Goal: Transaction & Acquisition: Purchase product/service

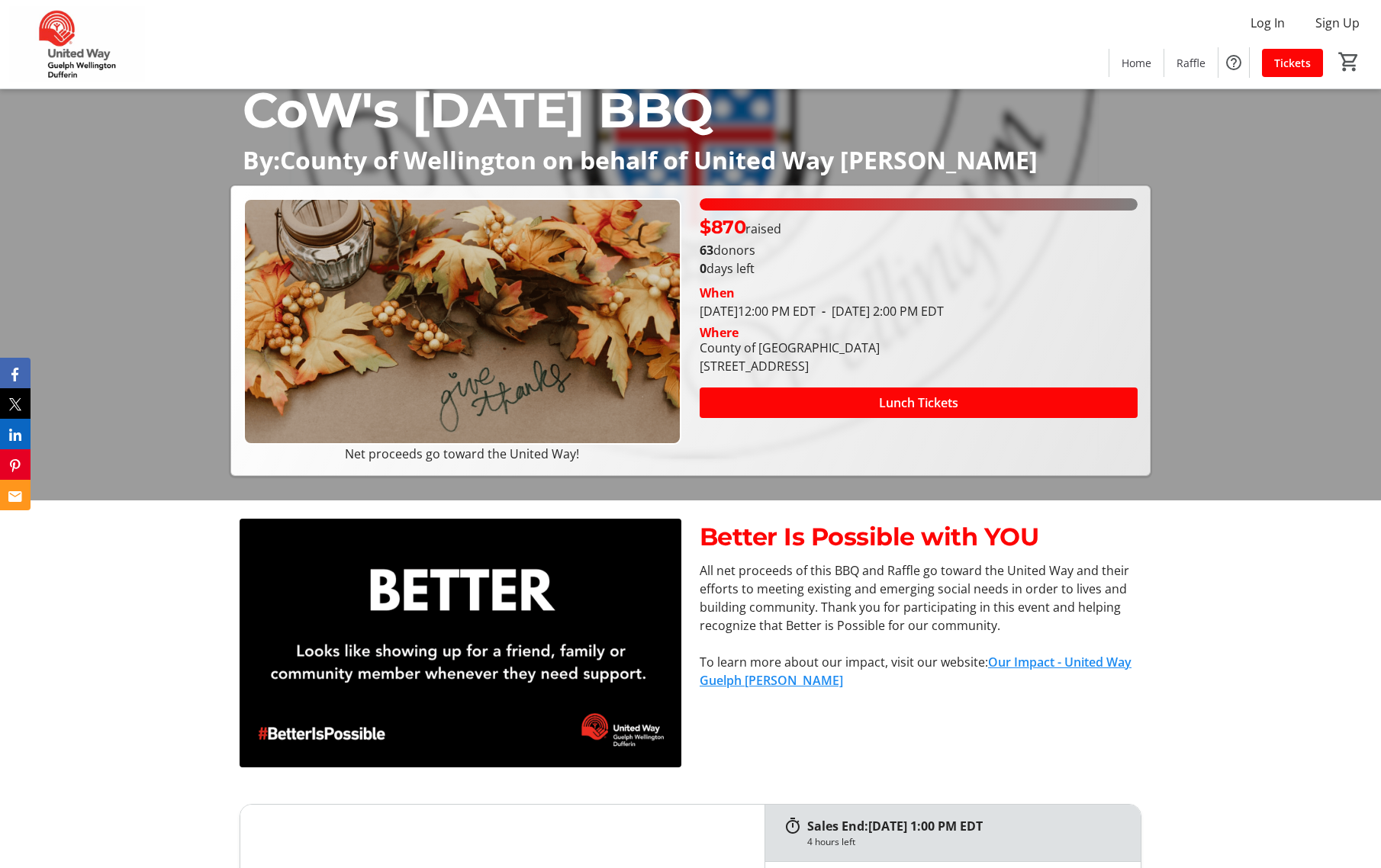
scroll to position [396, 0]
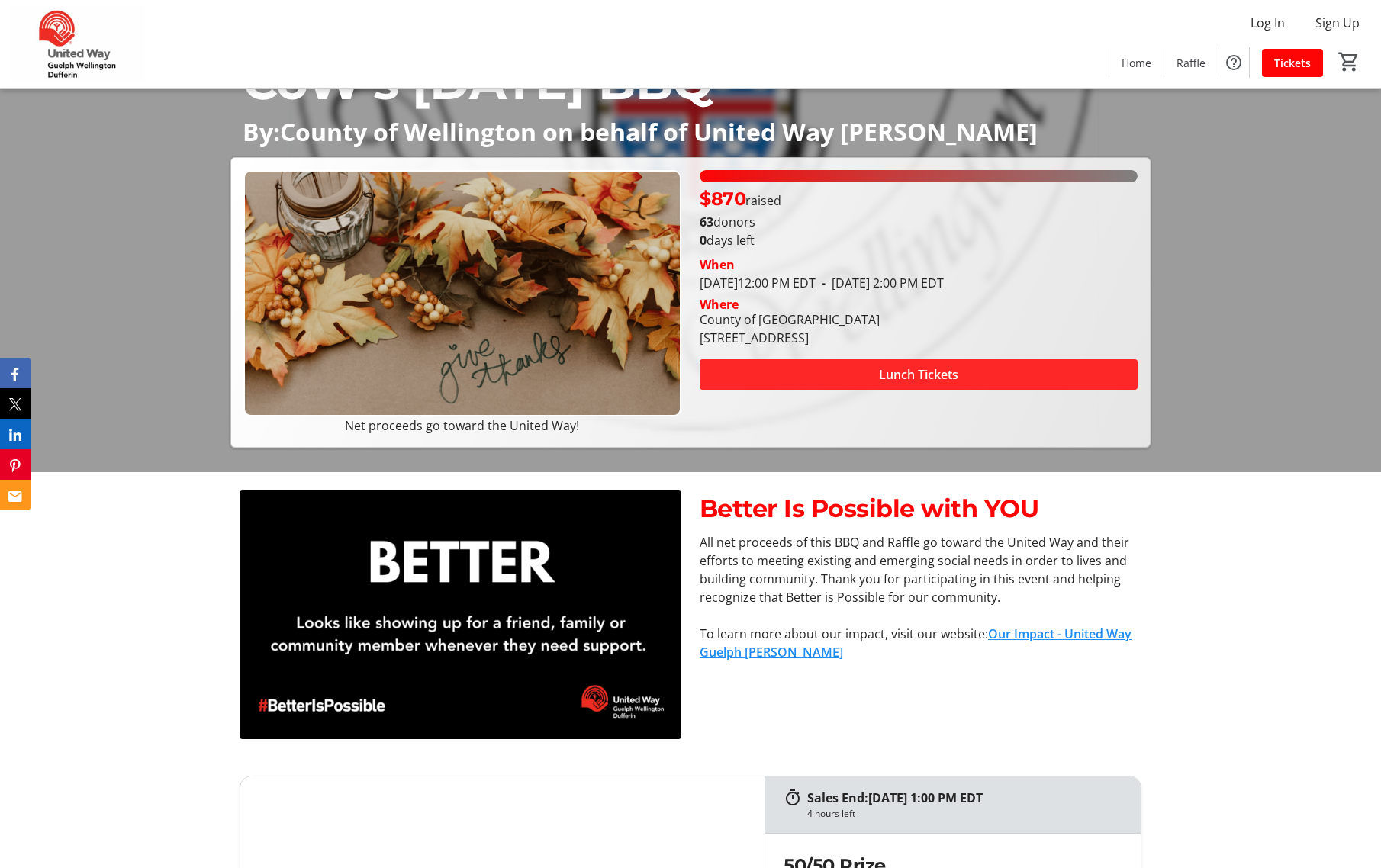
click at [1001, 377] on span at bounding box center [918, 374] width 438 height 36
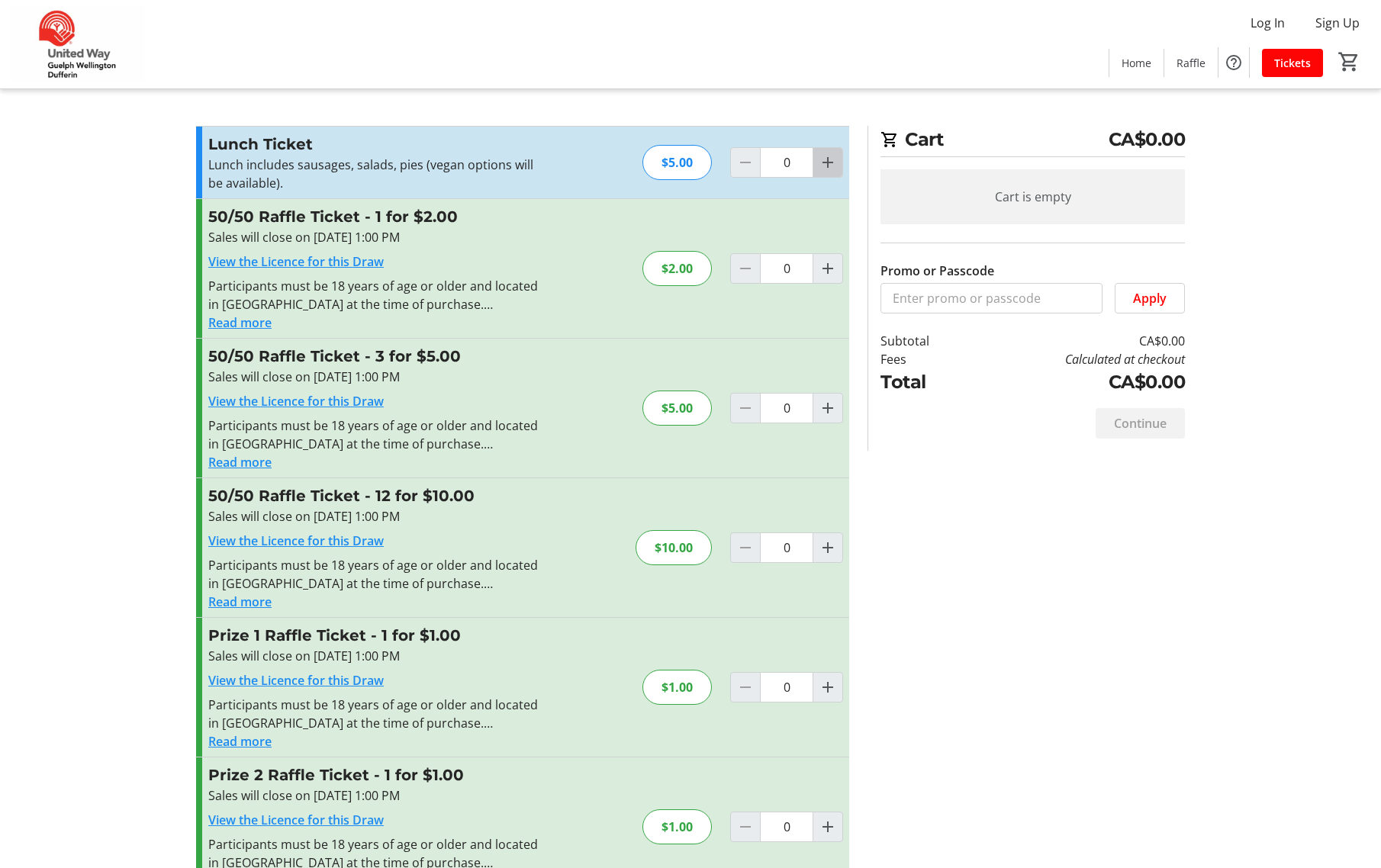
click at [831, 162] on mat-icon "Increment by one" at bounding box center [827, 162] width 19 height 19
type input "1"
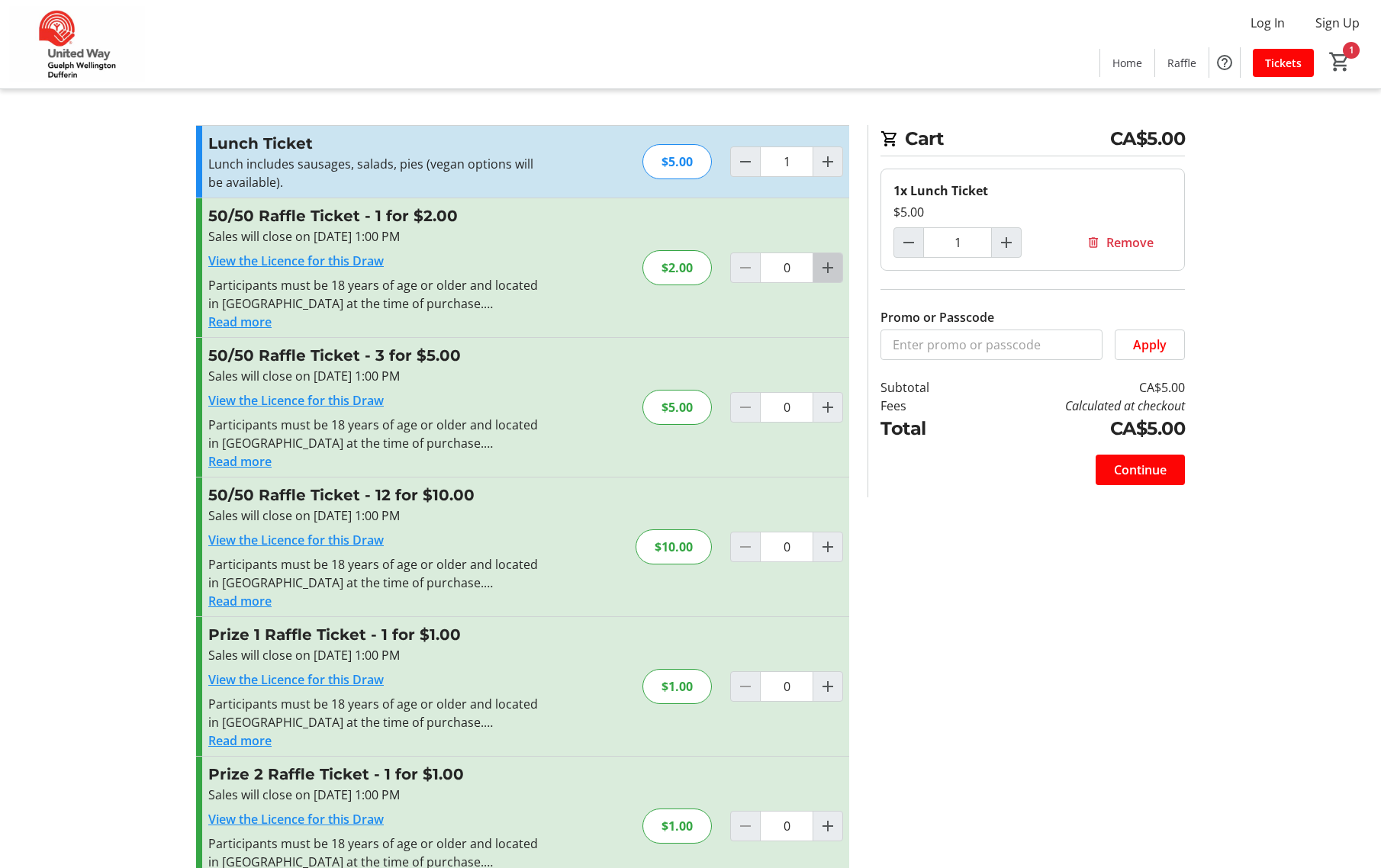
click at [824, 270] on mat-icon "Increment by one" at bounding box center [827, 267] width 19 height 19
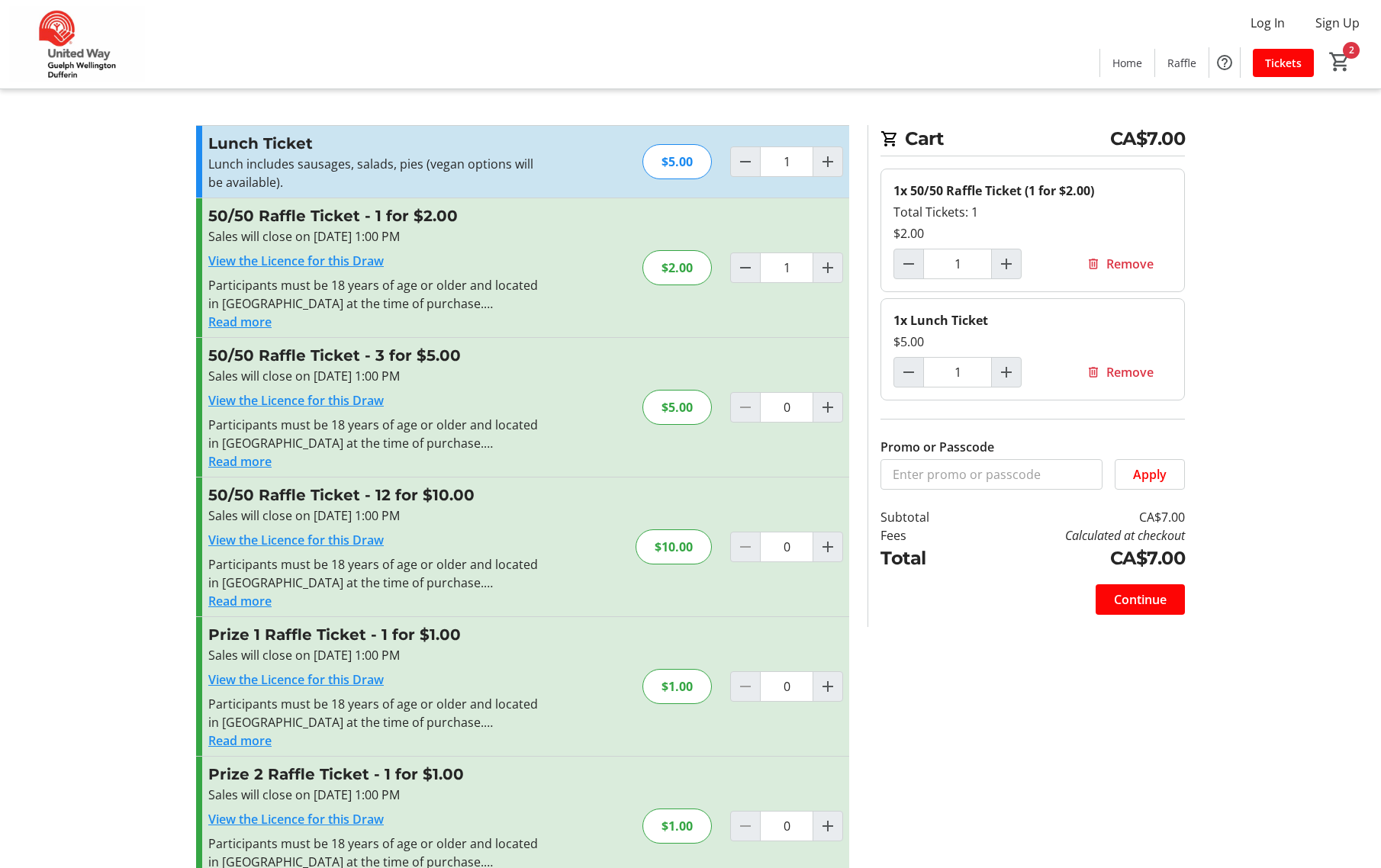
click at [757, 271] on span "Decrement by one" at bounding box center [745, 267] width 29 height 29
type input "0"
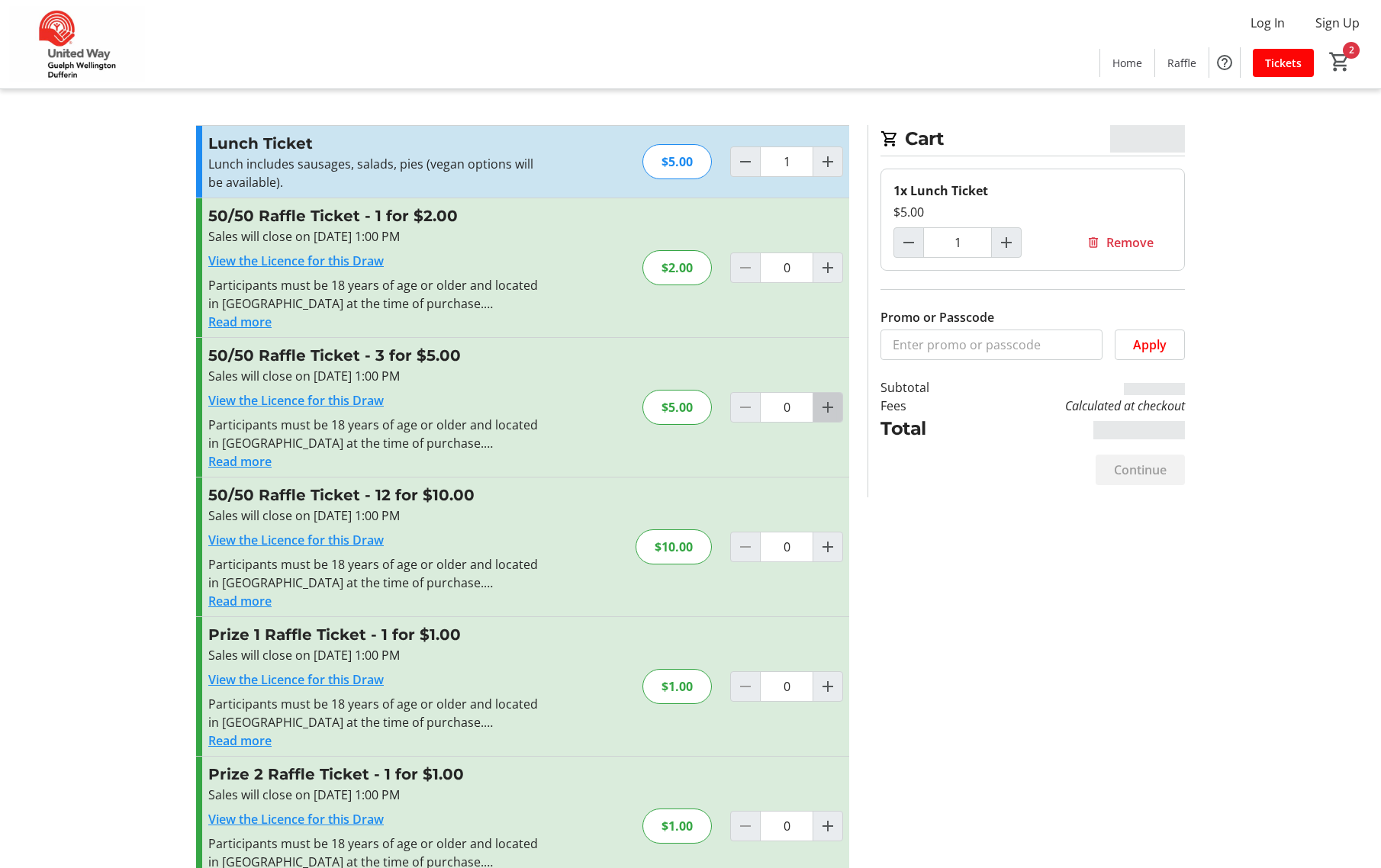
click at [829, 411] on mat-icon "Increment by one" at bounding box center [827, 407] width 19 height 19
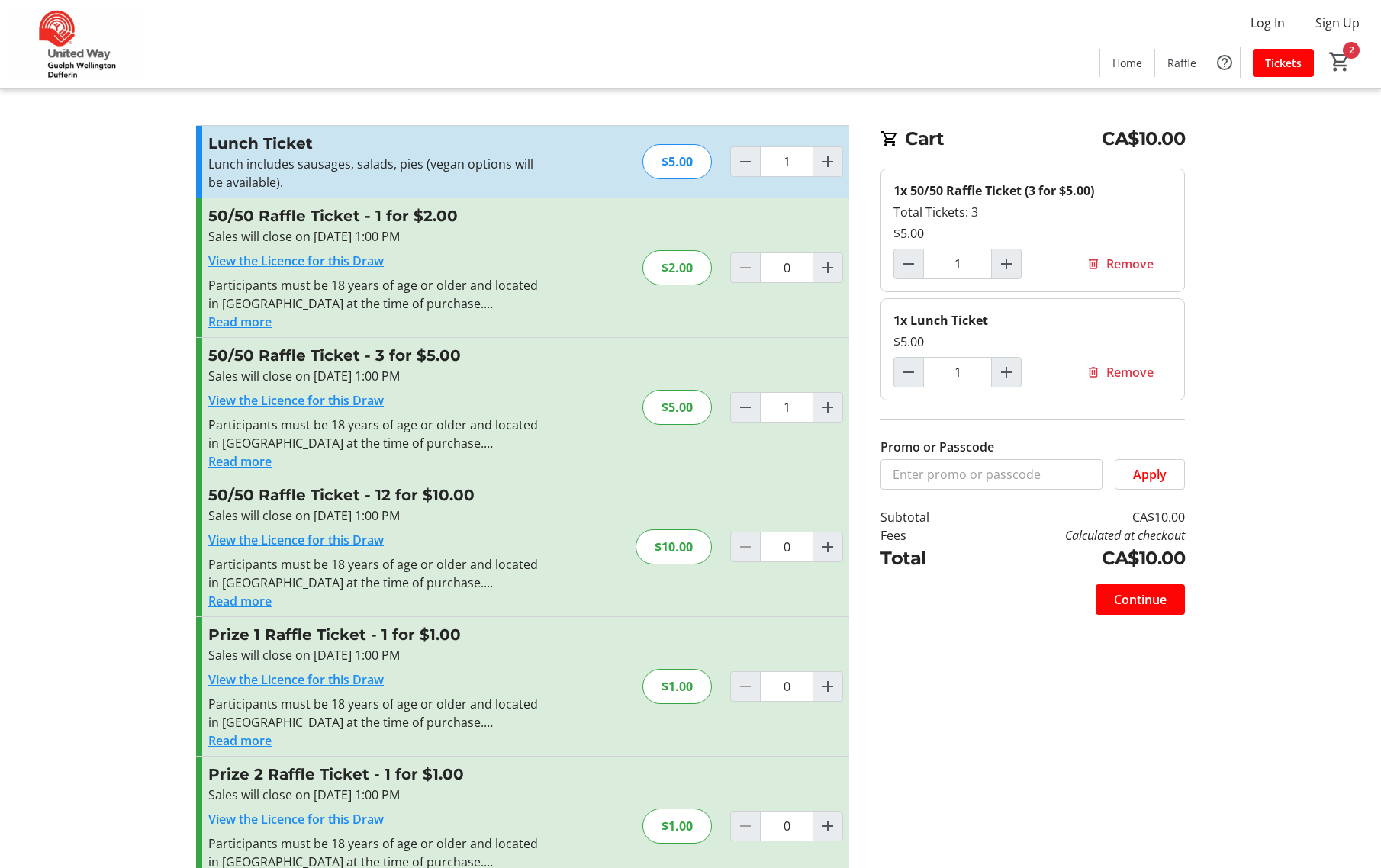
scroll to position [12, 0]
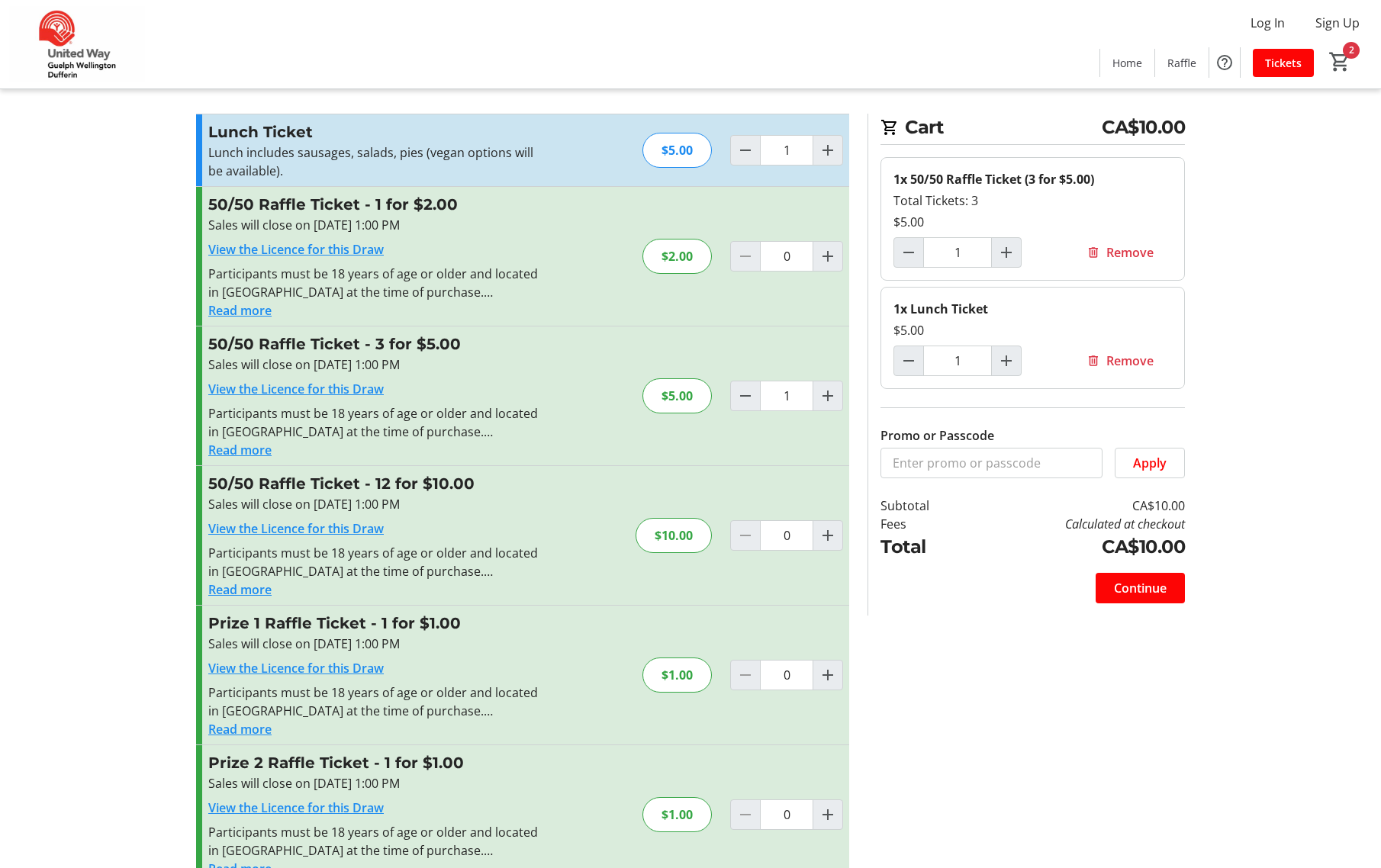
click at [750, 395] on mat-icon "Decrement by one" at bounding box center [745, 396] width 19 height 19
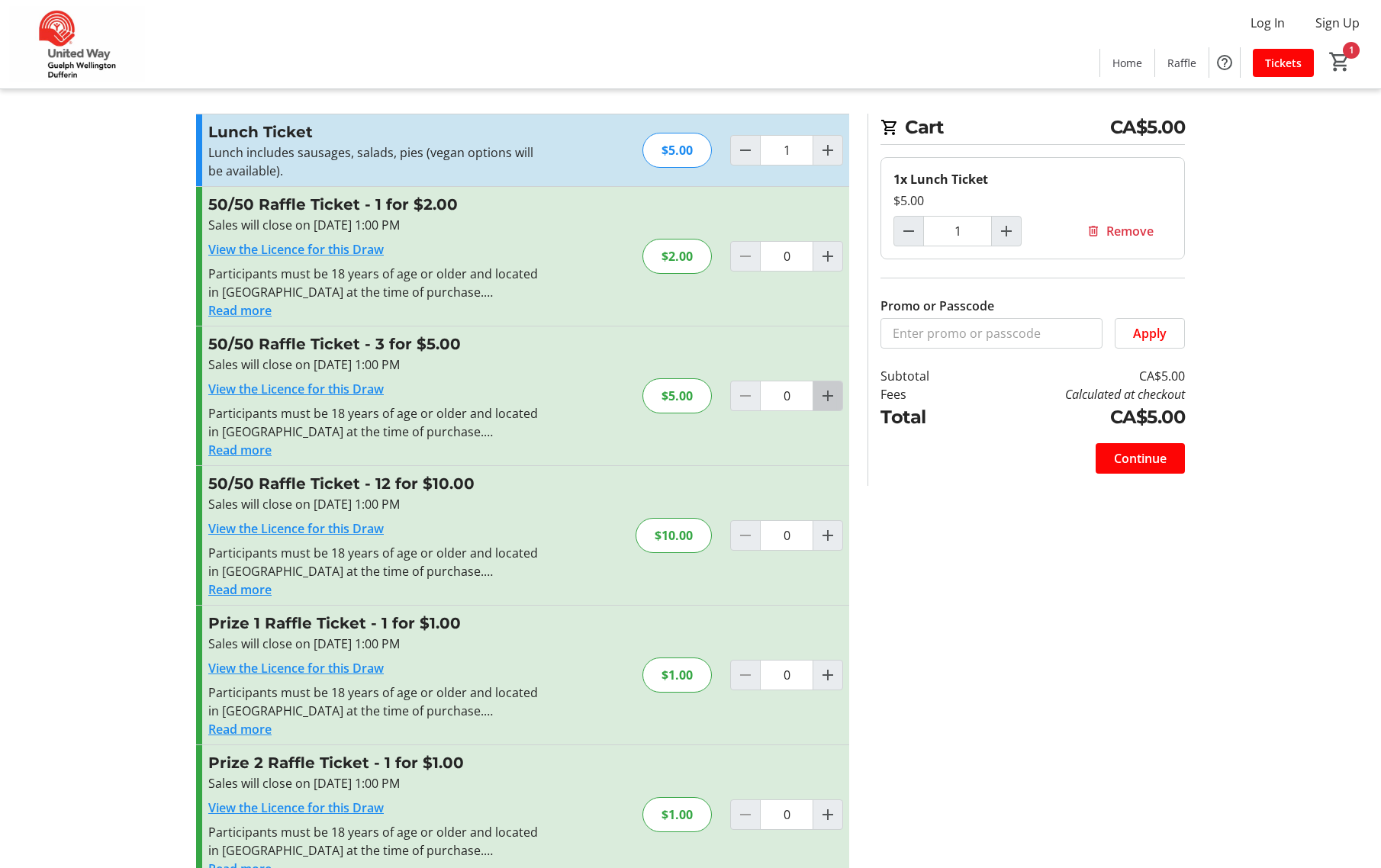
click at [826, 397] on mat-icon "Increment by one" at bounding box center [827, 396] width 19 height 19
type input "1"
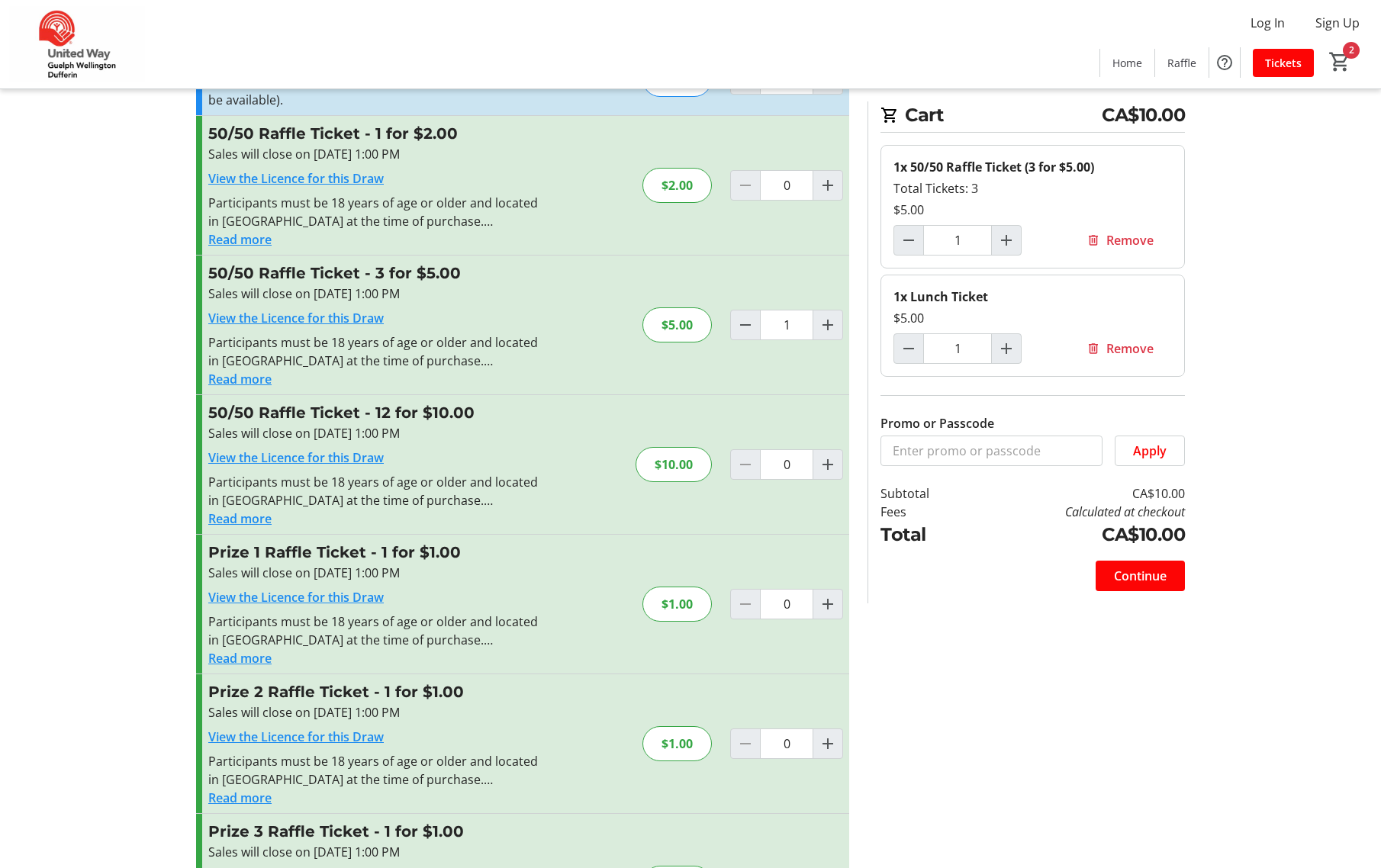
scroll to position [186, 0]
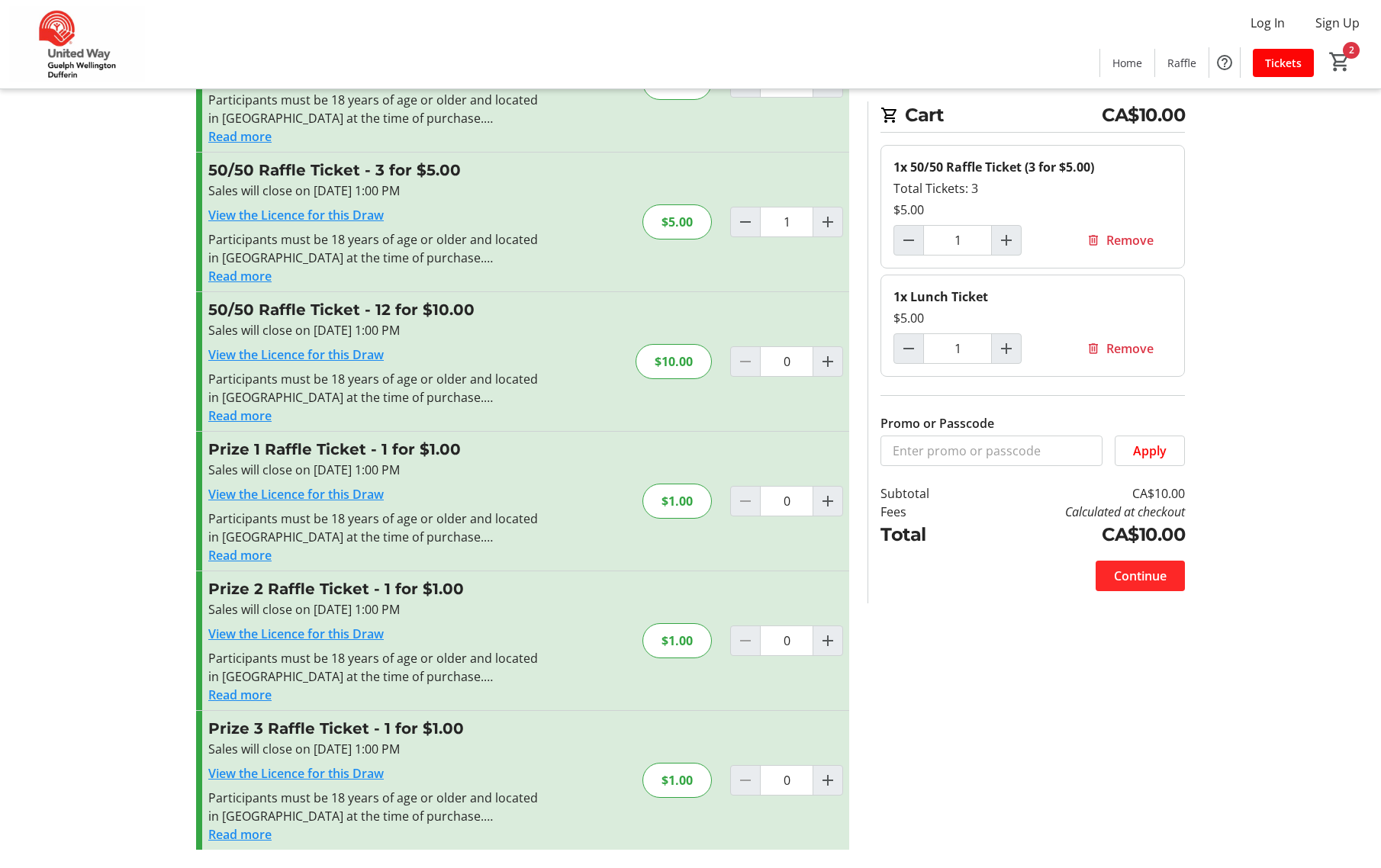
click at [1156, 579] on span "Continue" at bounding box center [1140, 576] width 53 height 19
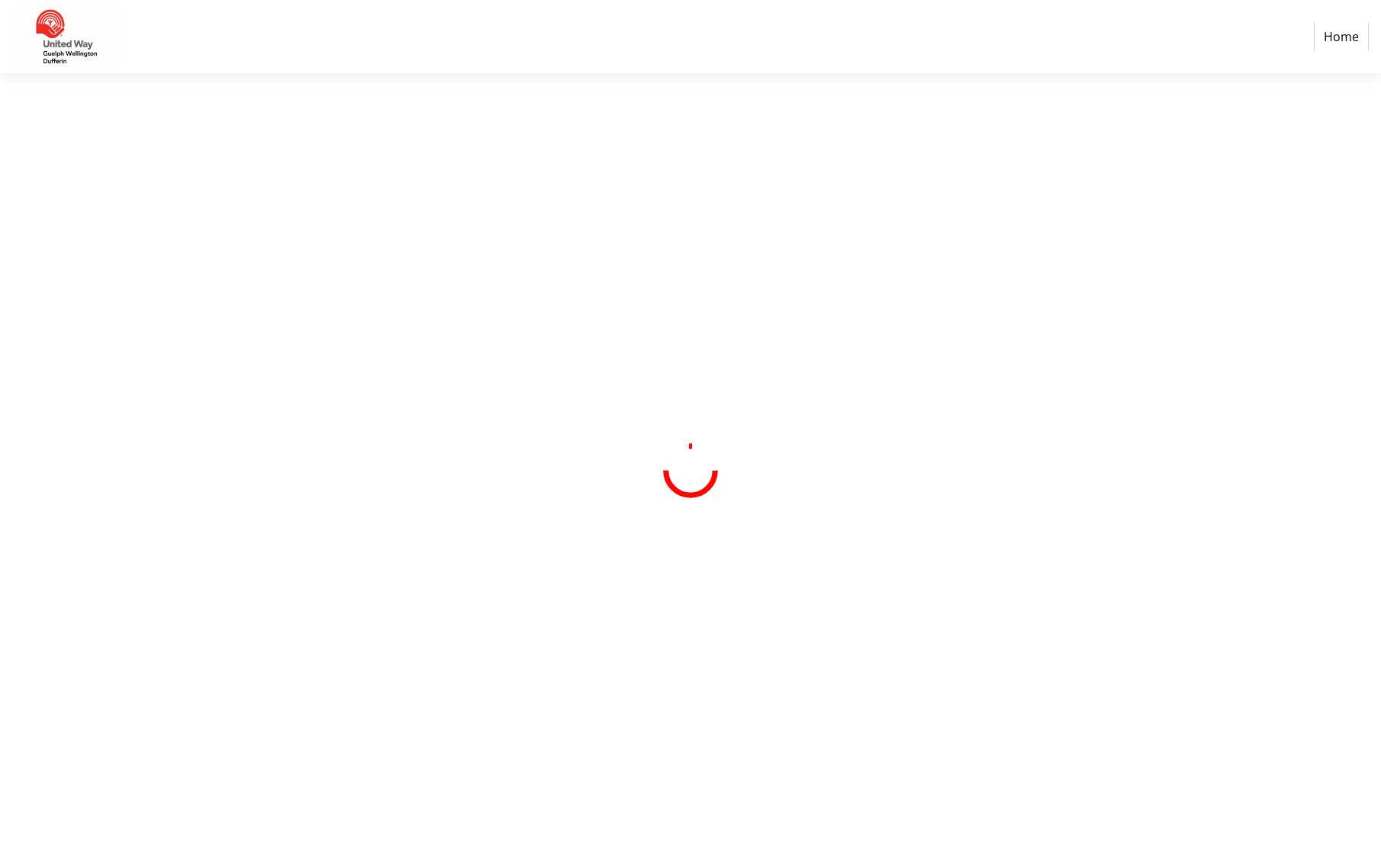
select select "CA"
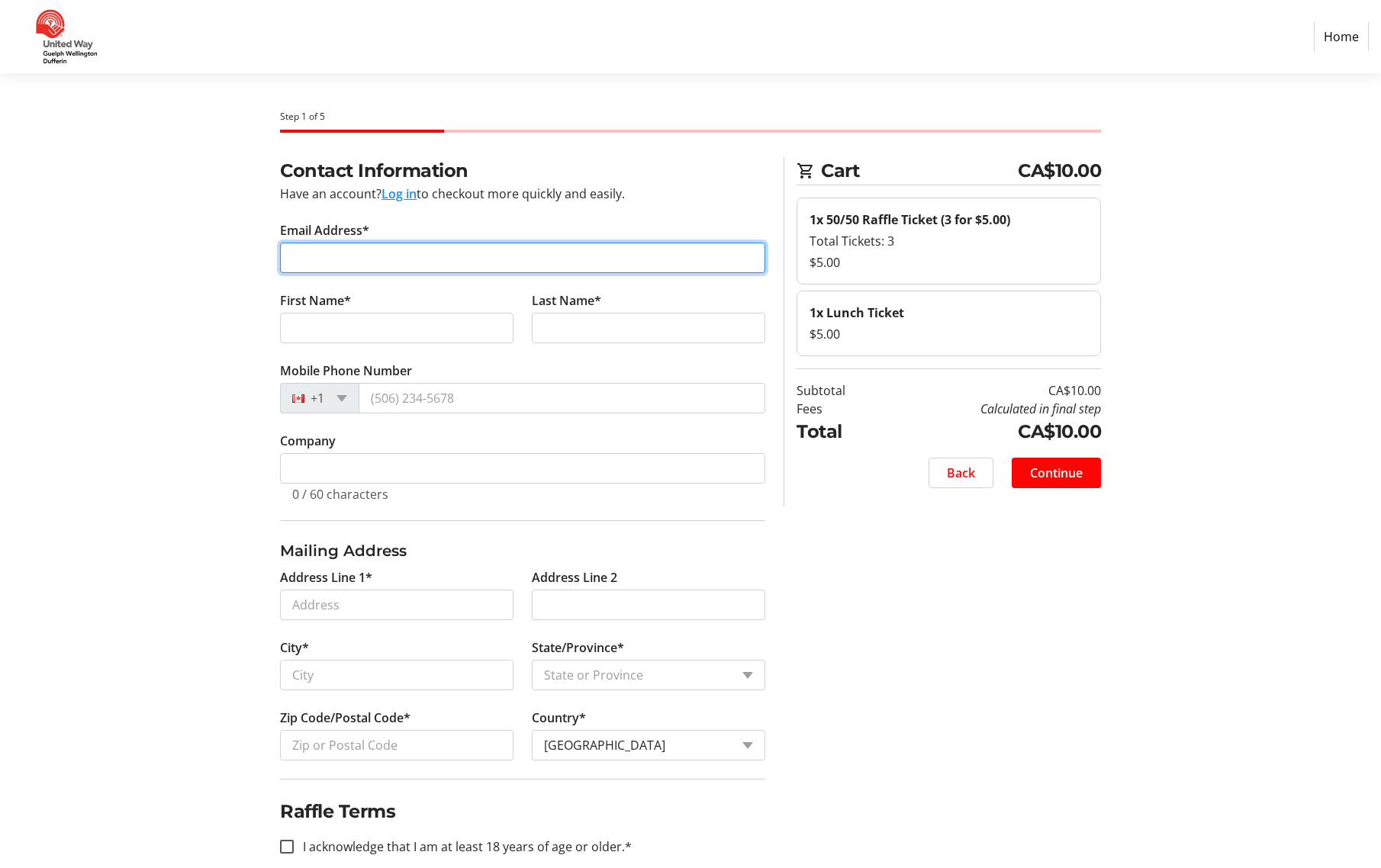
click at [314, 265] on input "Email Address*" at bounding box center [523, 257] width 486 height 30
type input "[EMAIL_ADDRESS][DOMAIN_NAME]"
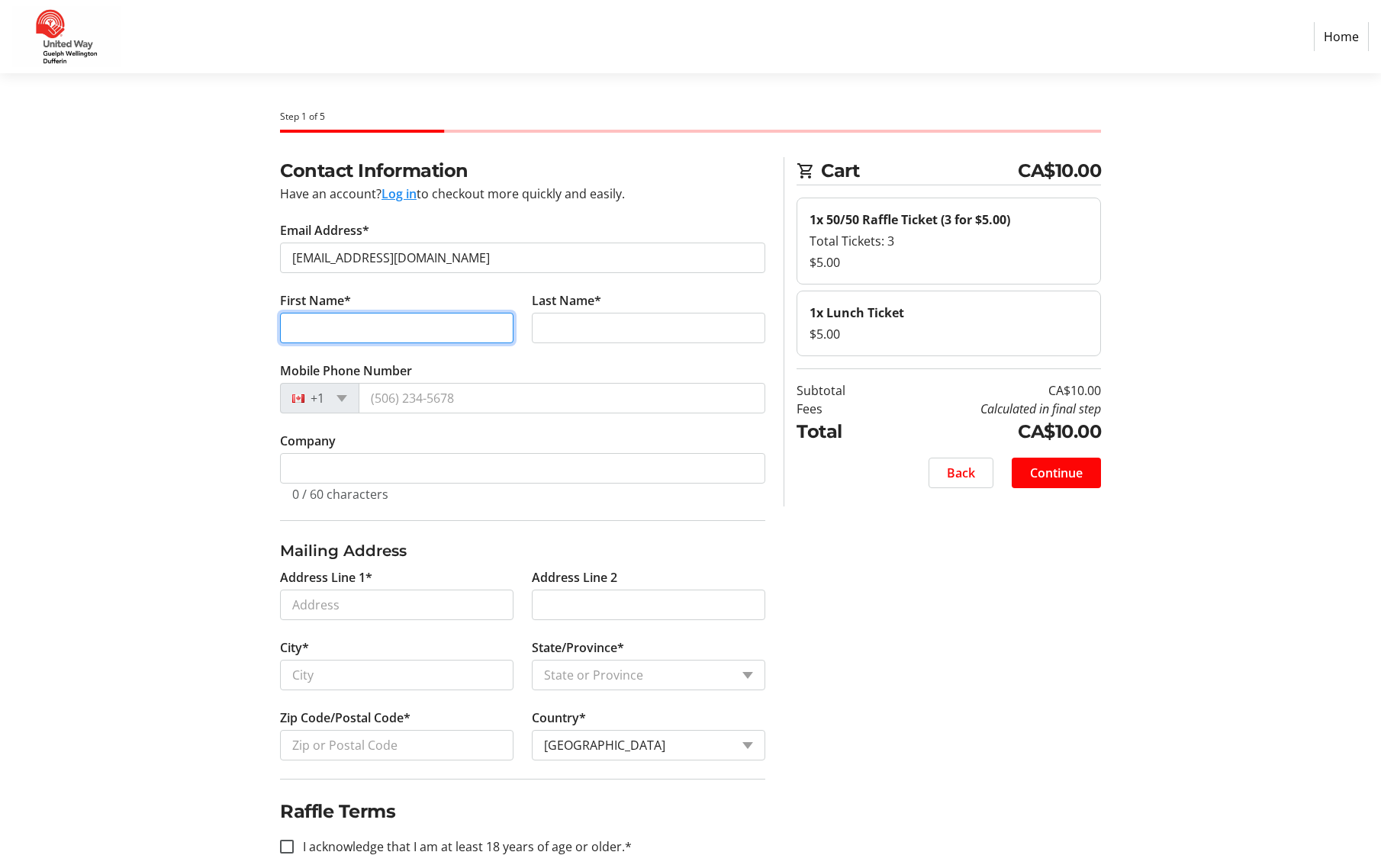
type input "[PERSON_NAME]"
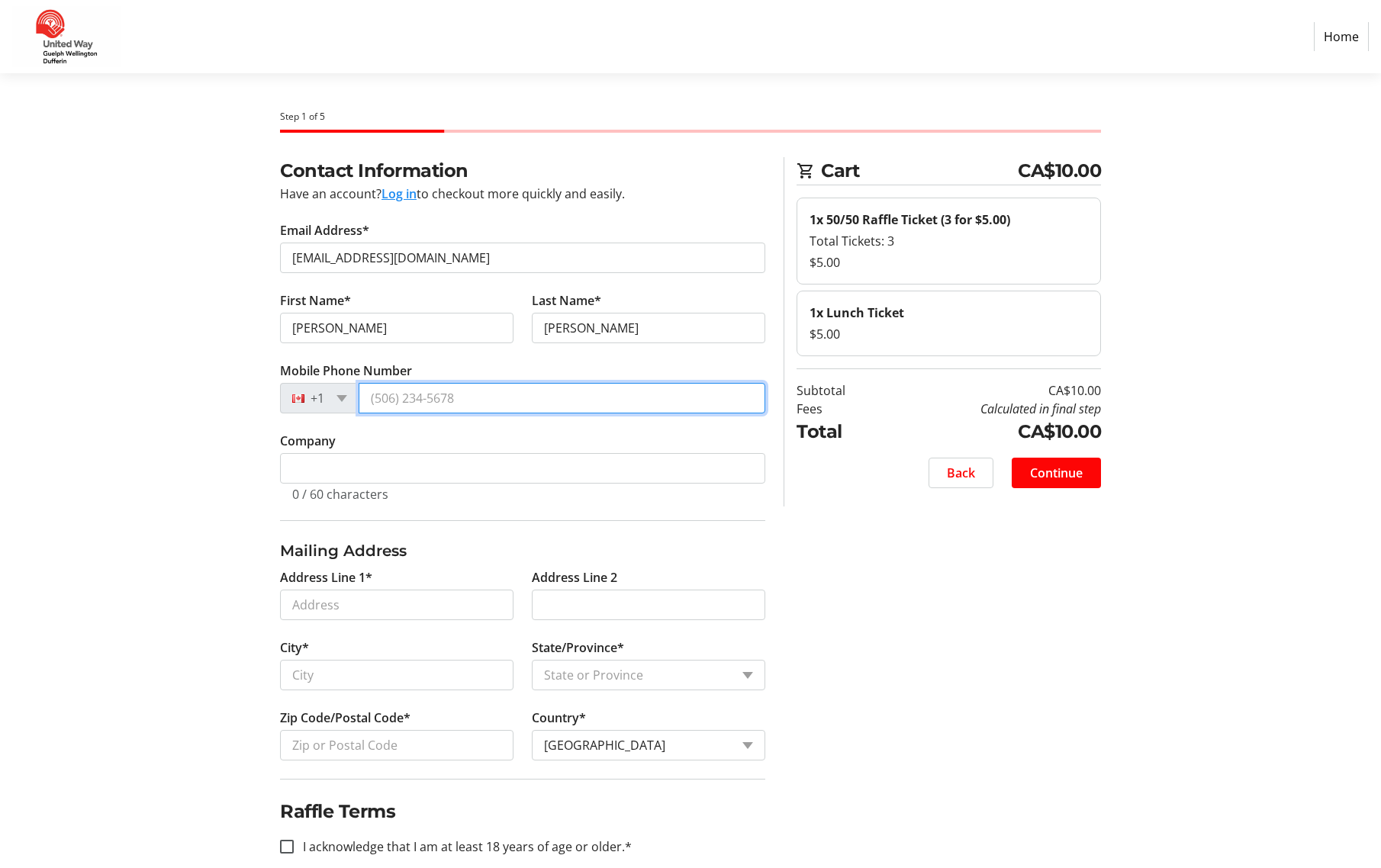
type input "[PHONE_NUMBER]"
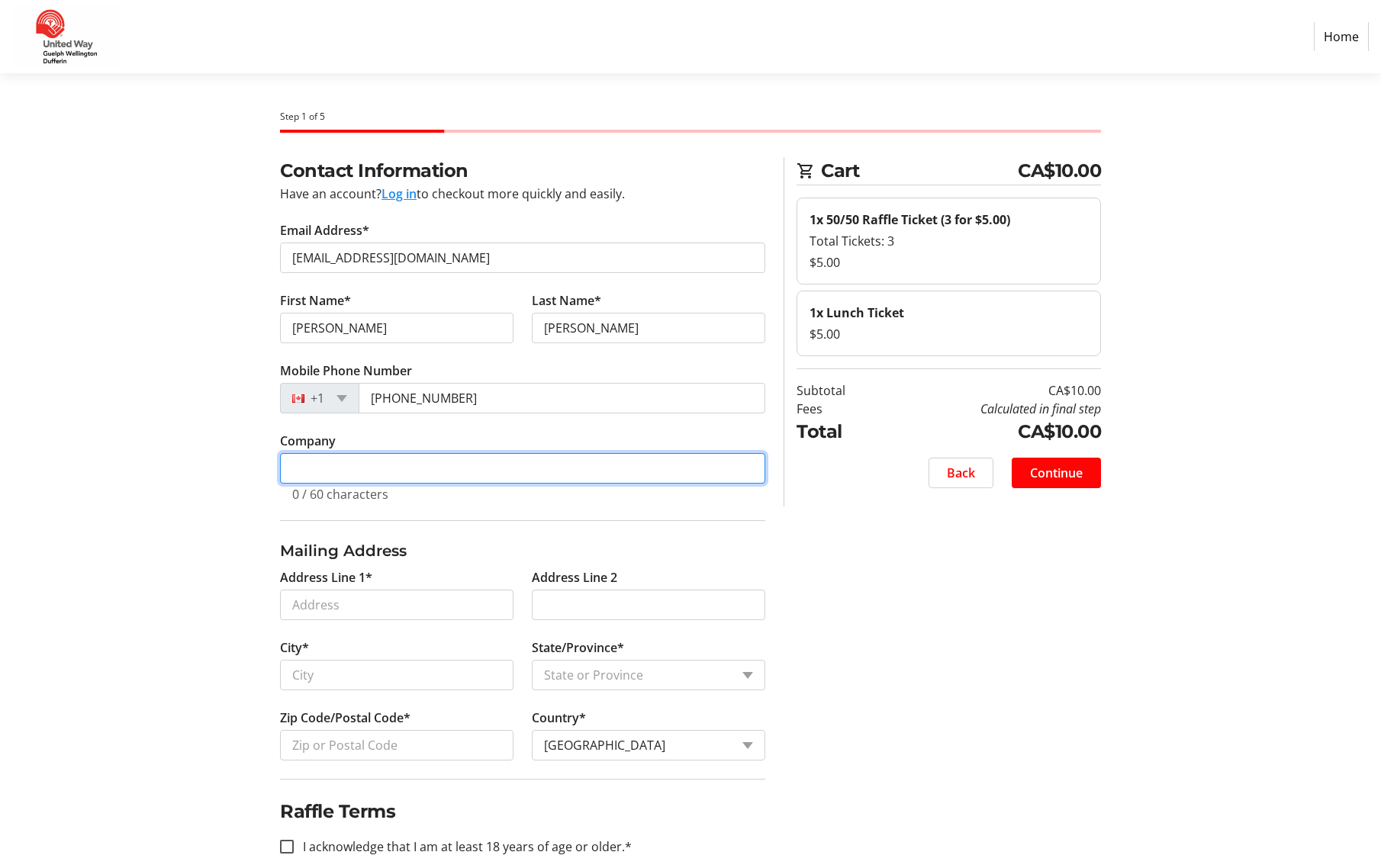
type input "County of [GEOGRAPHIC_DATA]"
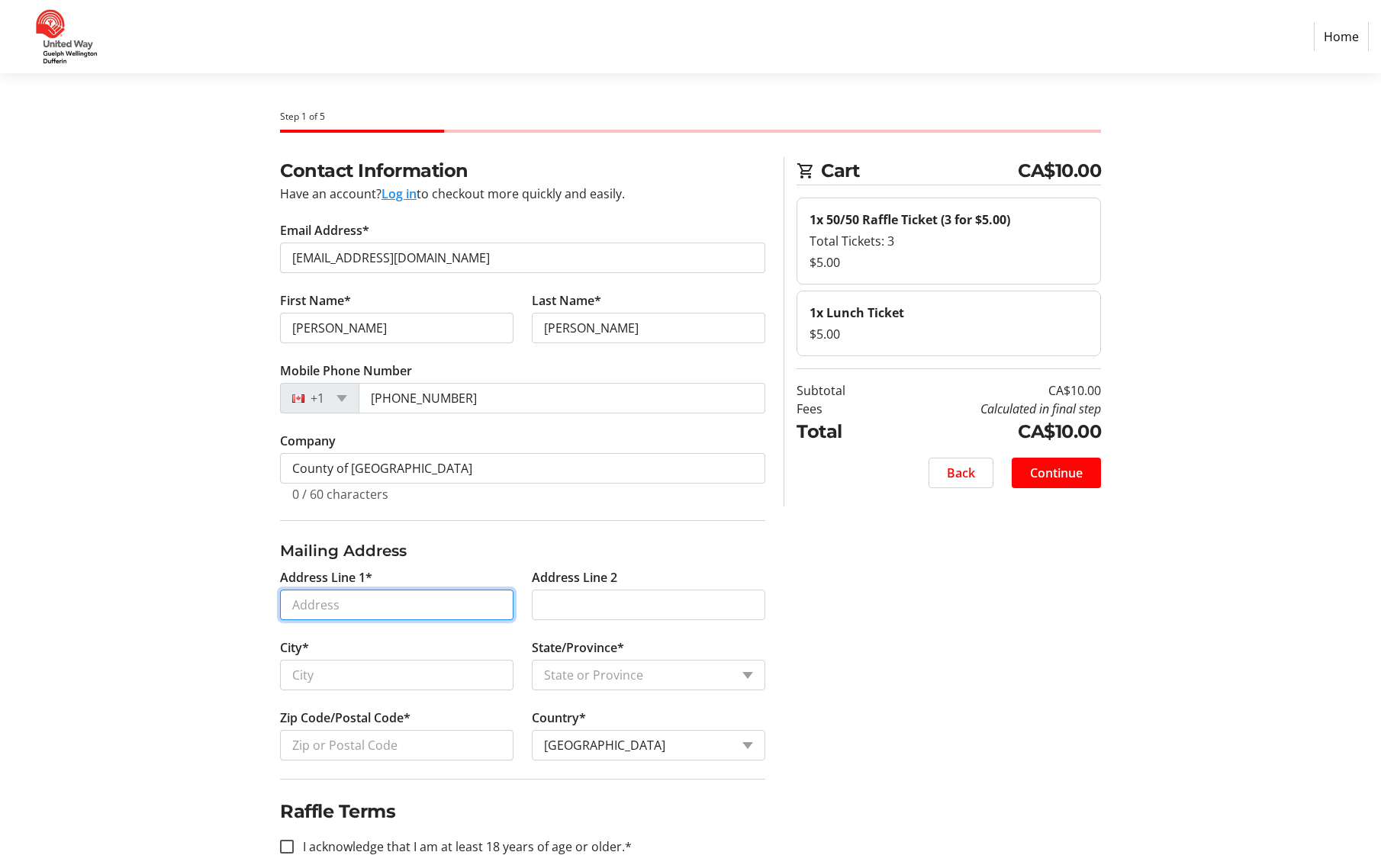
type input "[STREET_ADDRESS][PERSON_NAME]"
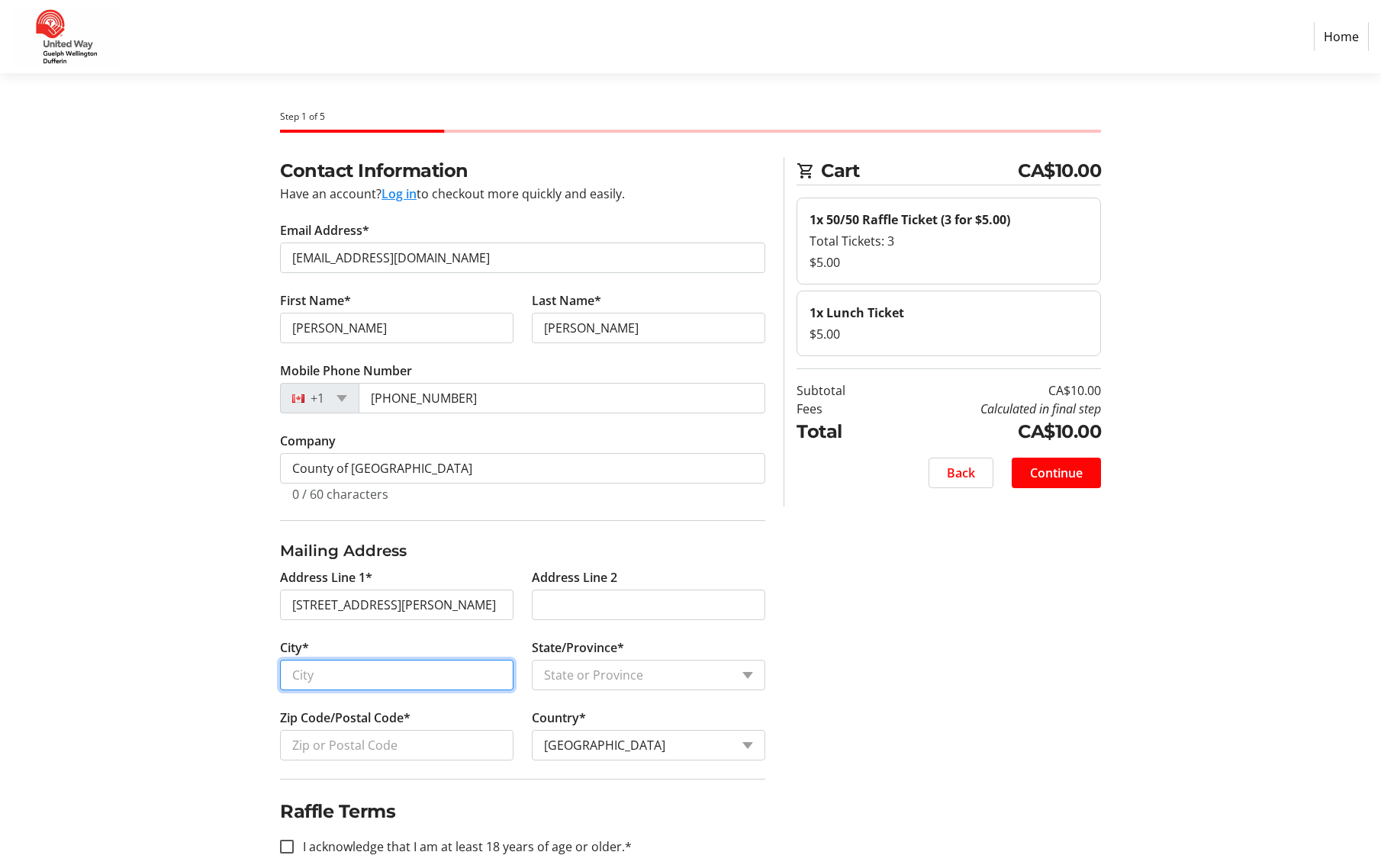
type input "Guelph"
select select "ON"
type input "N1H 3T9"
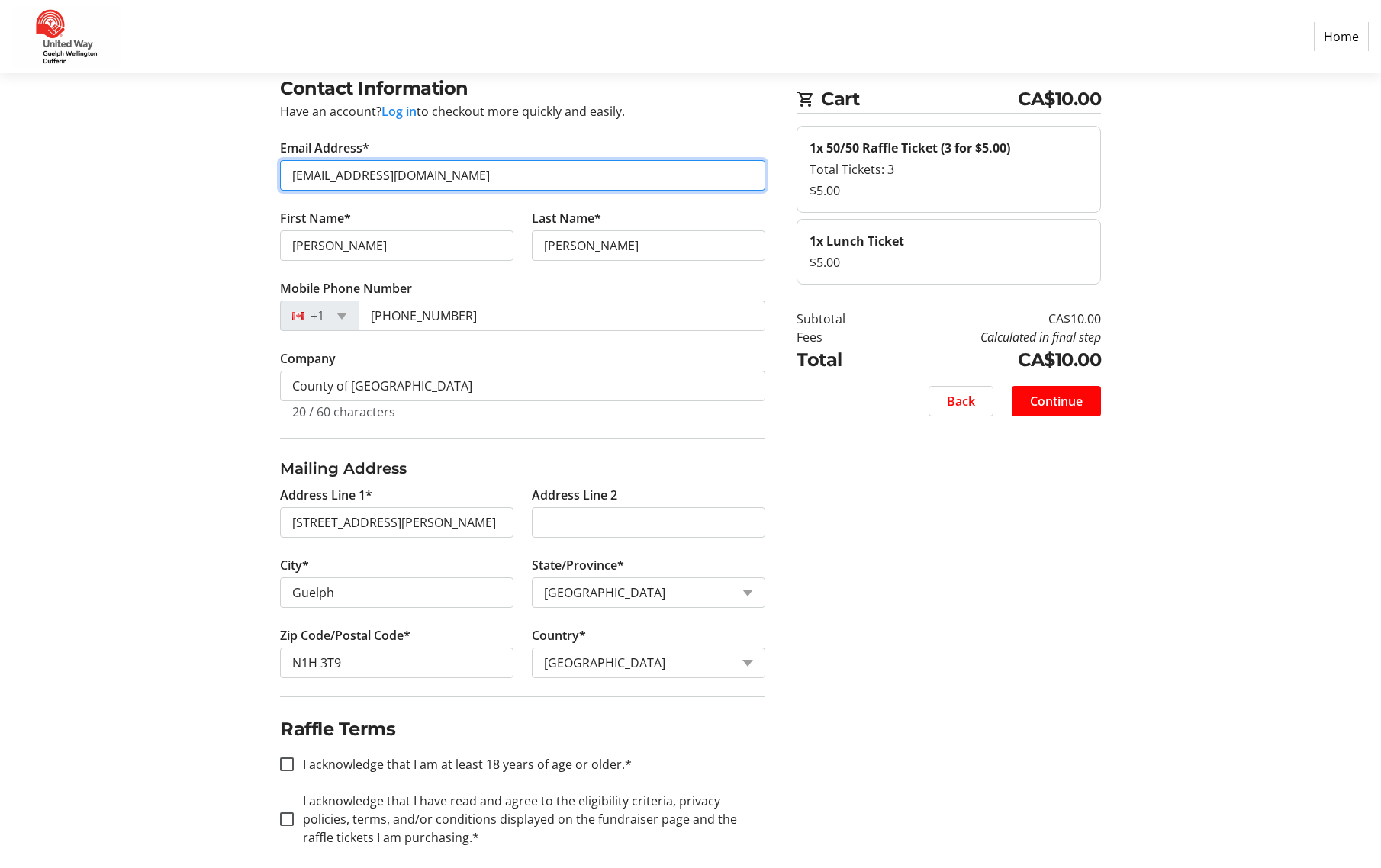
scroll to position [97, 0]
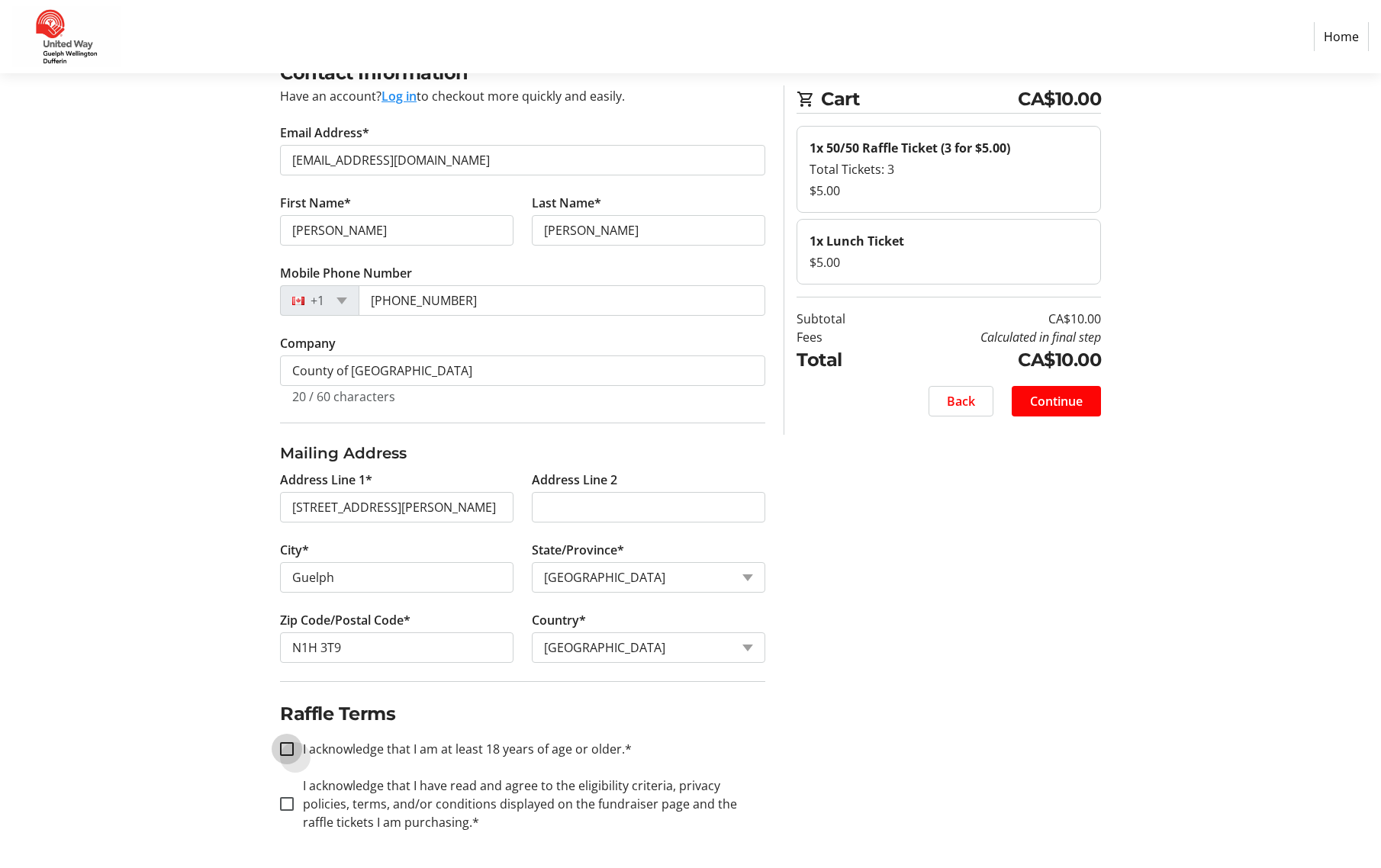
drag, startPoint x: 286, startPoint y: 750, endPoint x: 318, endPoint y: 824, distance: 80.6
click at [286, 750] on input "I acknowledge that I am at least 18 years of age or older.*" at bounding box center [288, 749] width 14 height 14
checkbox input "true"
click at [281, 807] on input "I acknowledge that I have read and agree to the eligibility criteria, privacy p…" at bounding box center [288, 804] width 14 height 14
checkbox input "true"
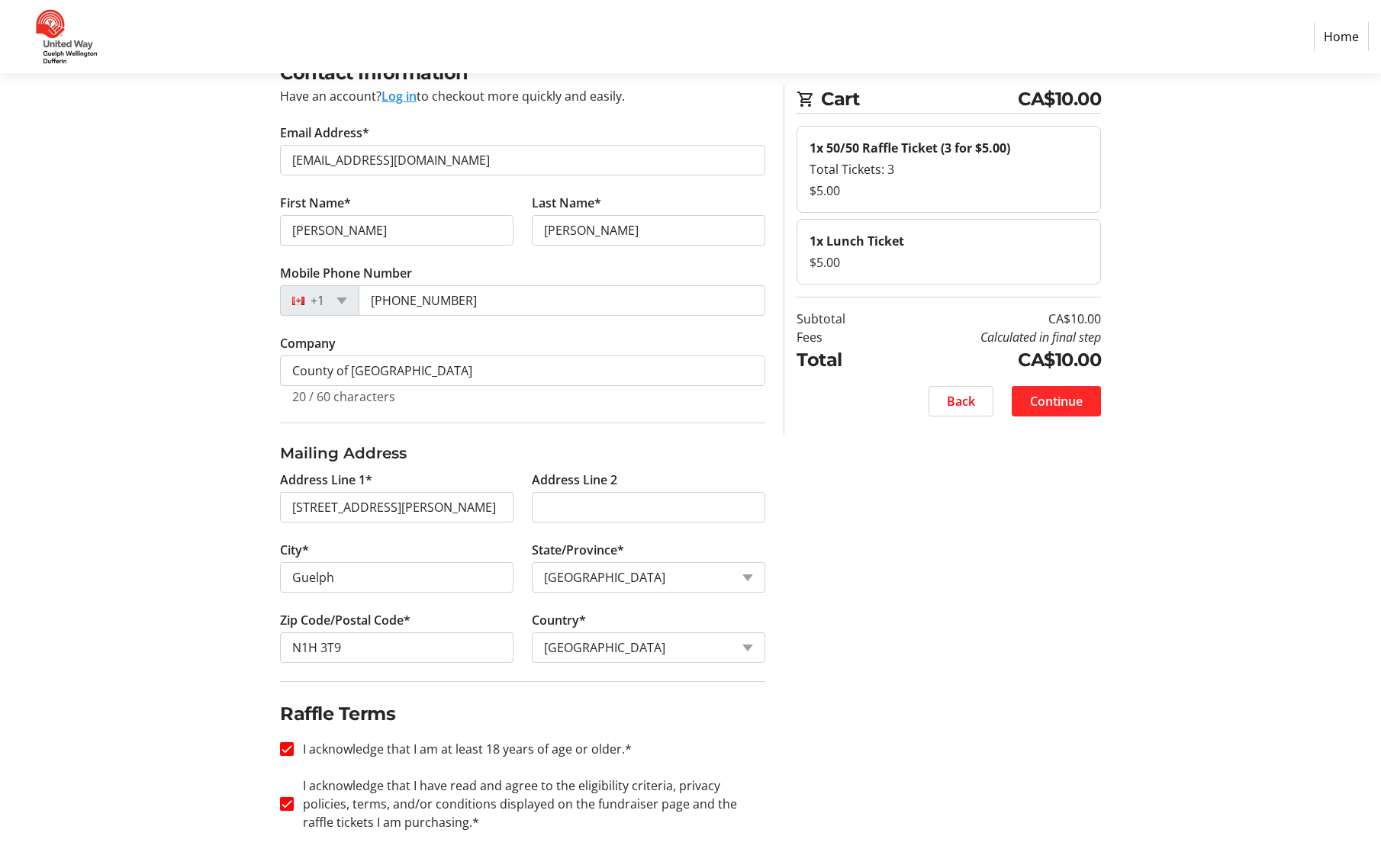
click at [1056, 400] on span "Continue" at bounding box center [1056, 401] width 53 height 19
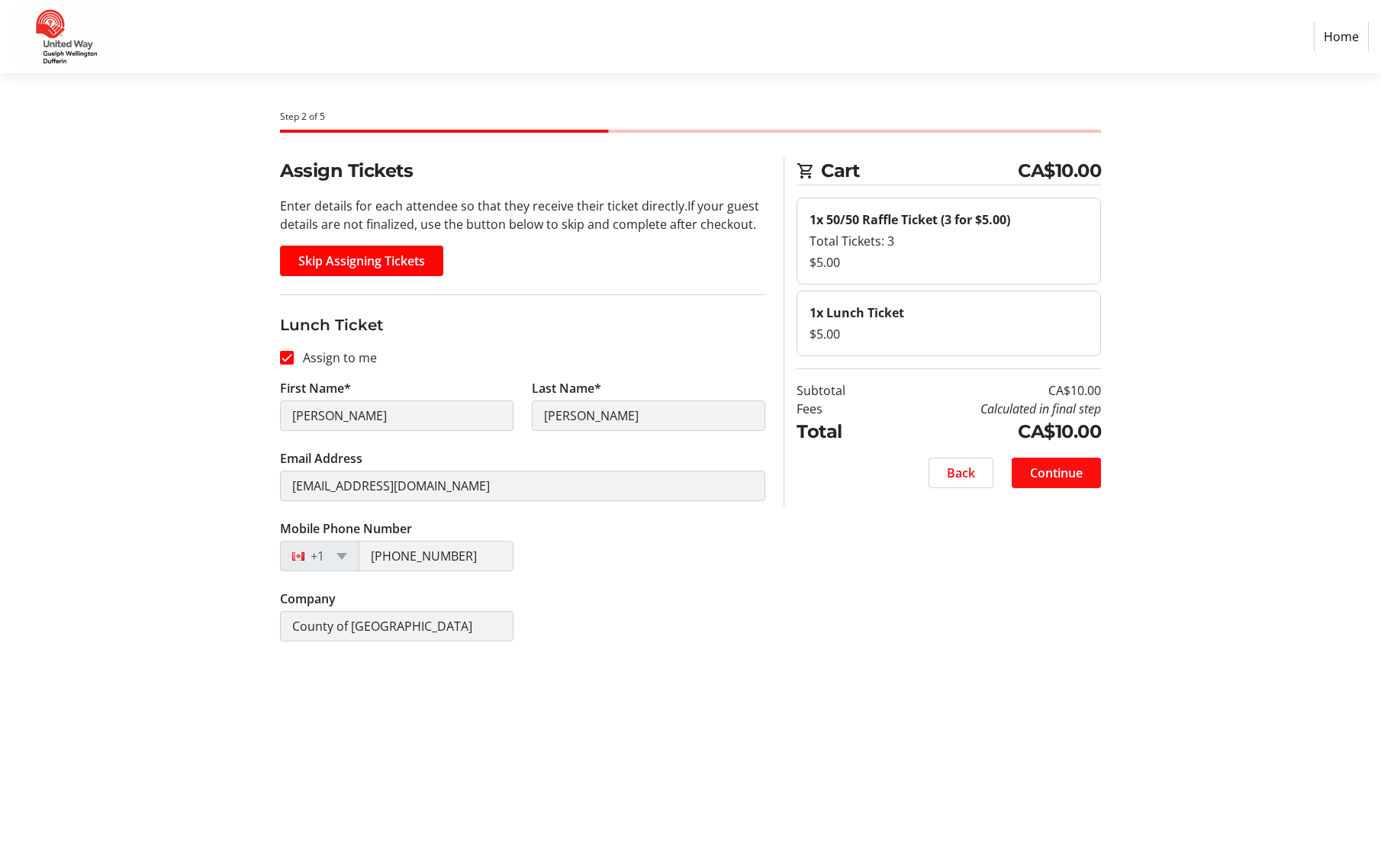
click at [1058, 475] on span "Continue" at bounding box center [1056, 472] width 53 height 19
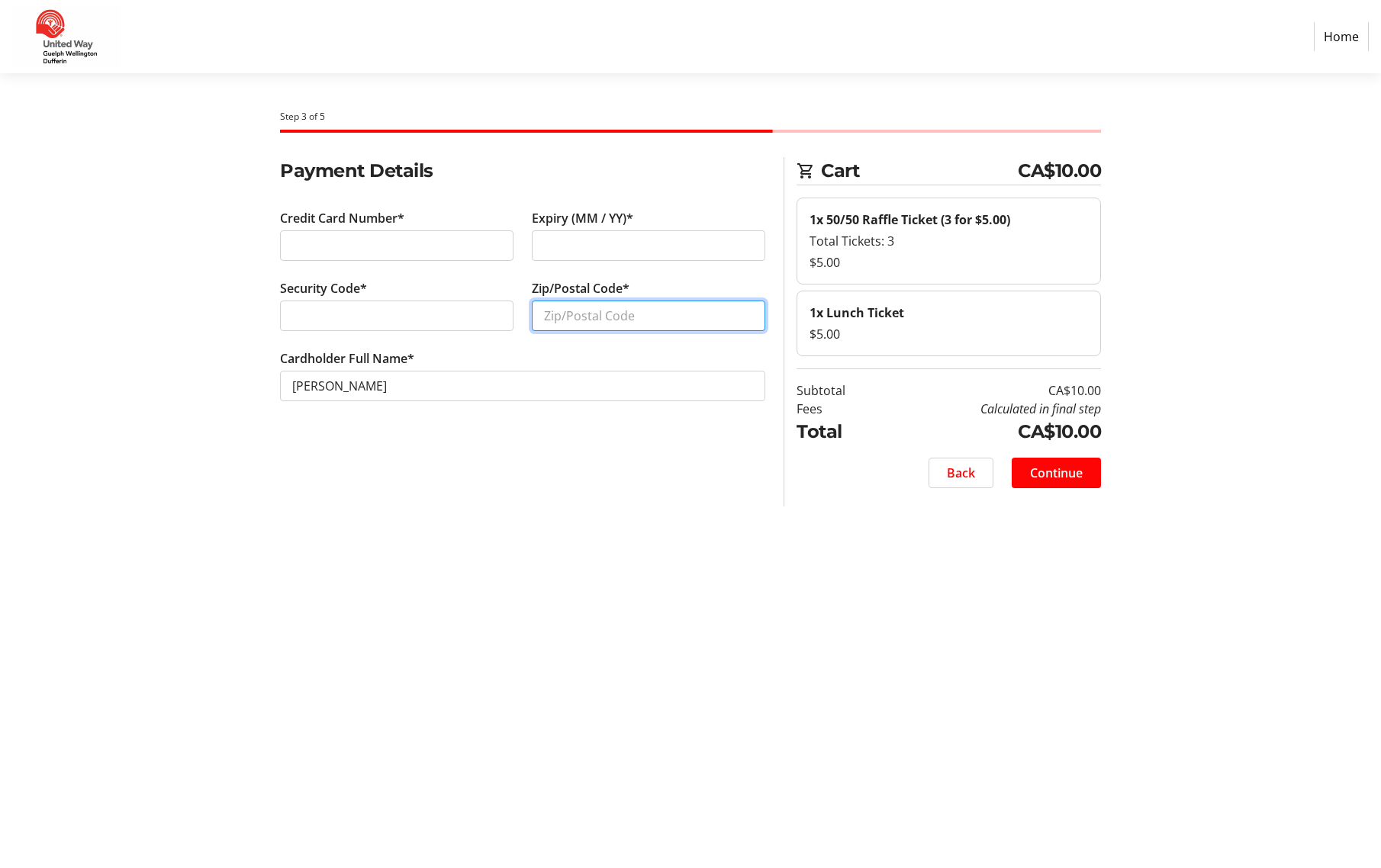
click at [613, 322] on input "Zip/Postal Code*" at bounding box center [648, 316] width 234 height 30
type input "n0b2k0"
click at [1089, 478] on span at bounding box center [1056, 472] width 89 height 36
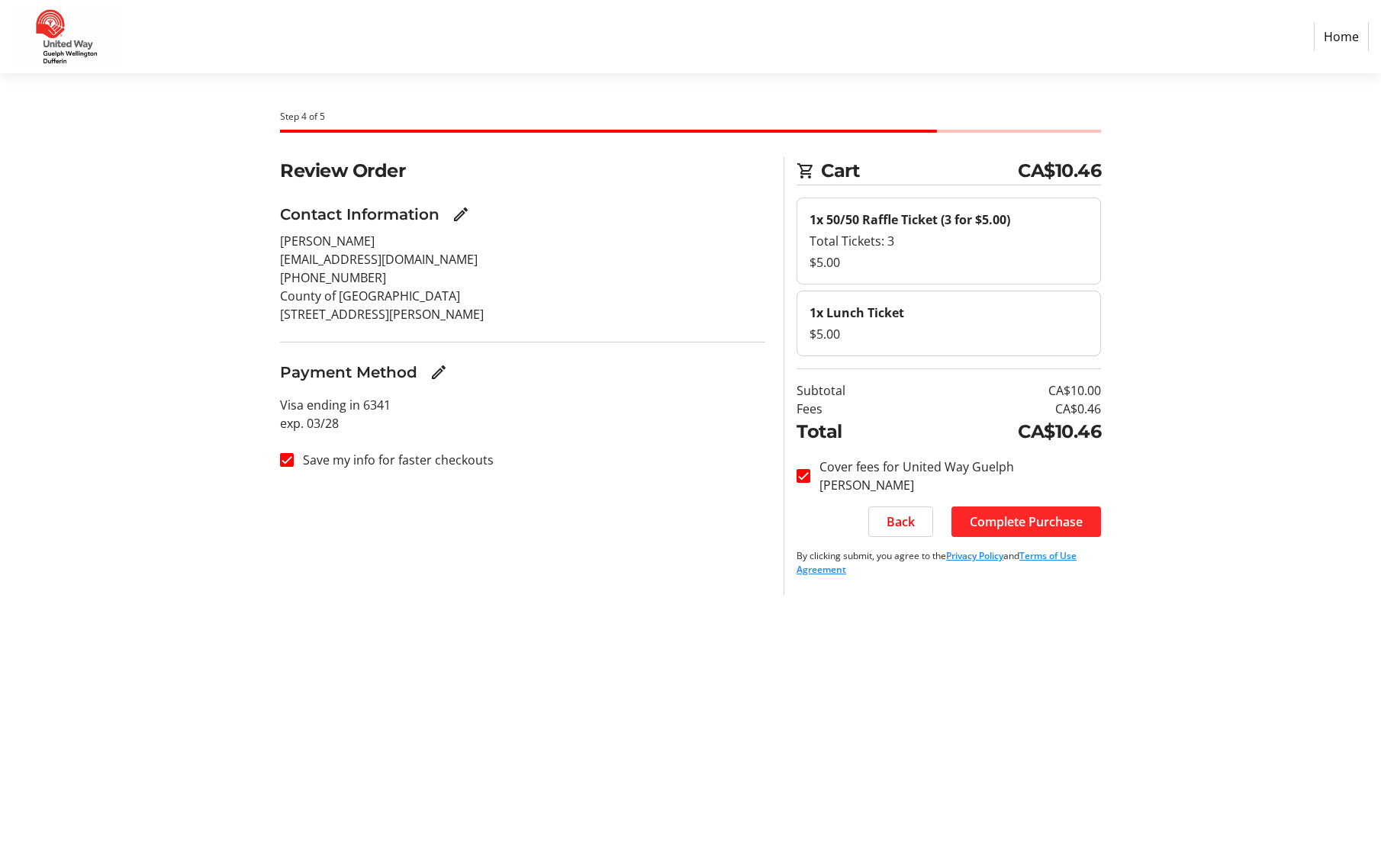
click at [1029, 530] on span "Complete Purchase" at bounding box center [1026, 522] width 113 height 19
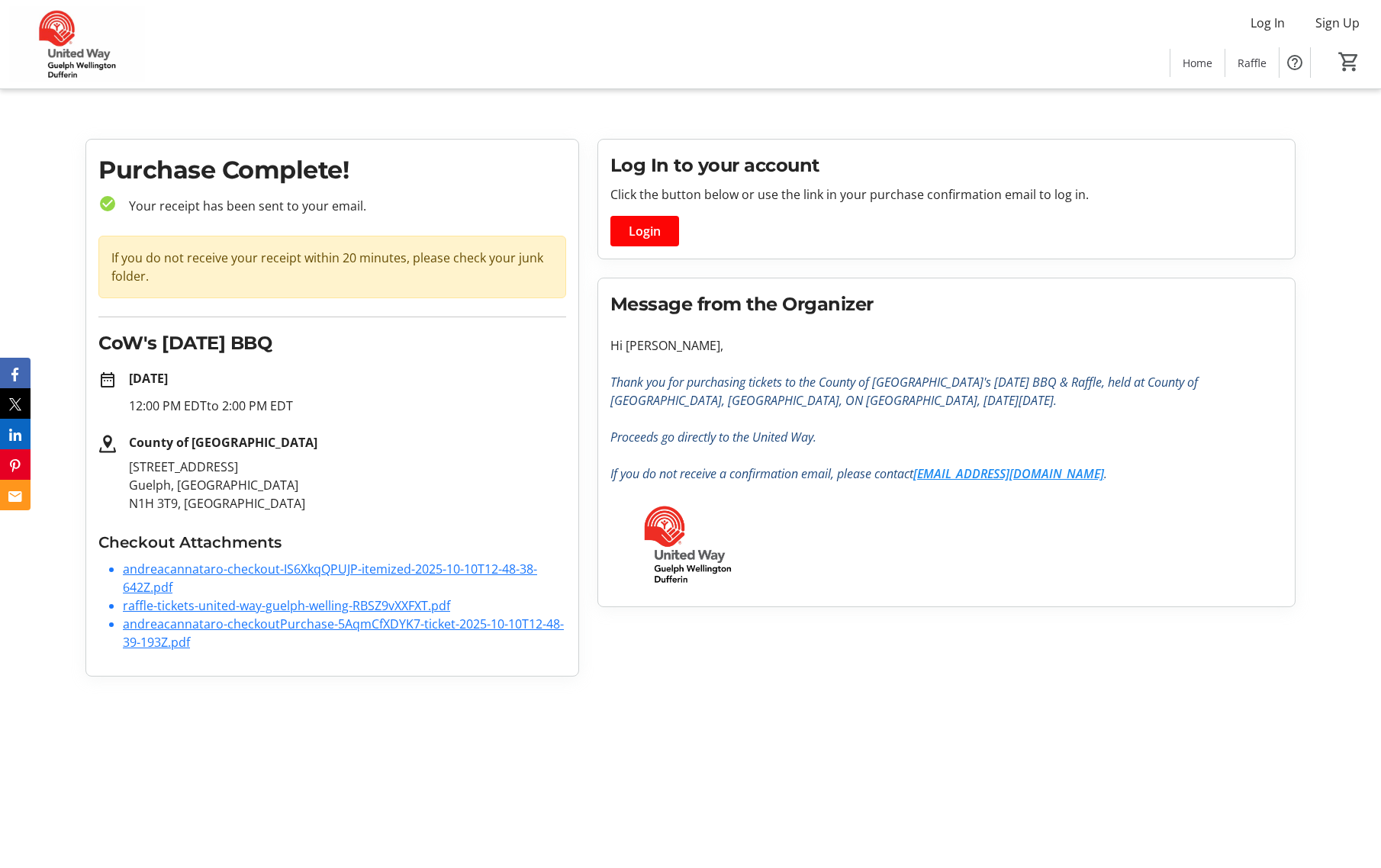
click at [175, 592] on li "andreacannataro-checkout-IS6XkqQPUJP-itemized-2025-10-10T12-48-38-642Z.pdf" at bounding box center [344, 578] width 443 height 36
click at [160, 592] on link "andreacannataro-checkout-IS6XkqQPUJP-itemized-2025-10-10T12-48-38-642Z.pdf" at bounding box center [330, 579] width 414 height 35
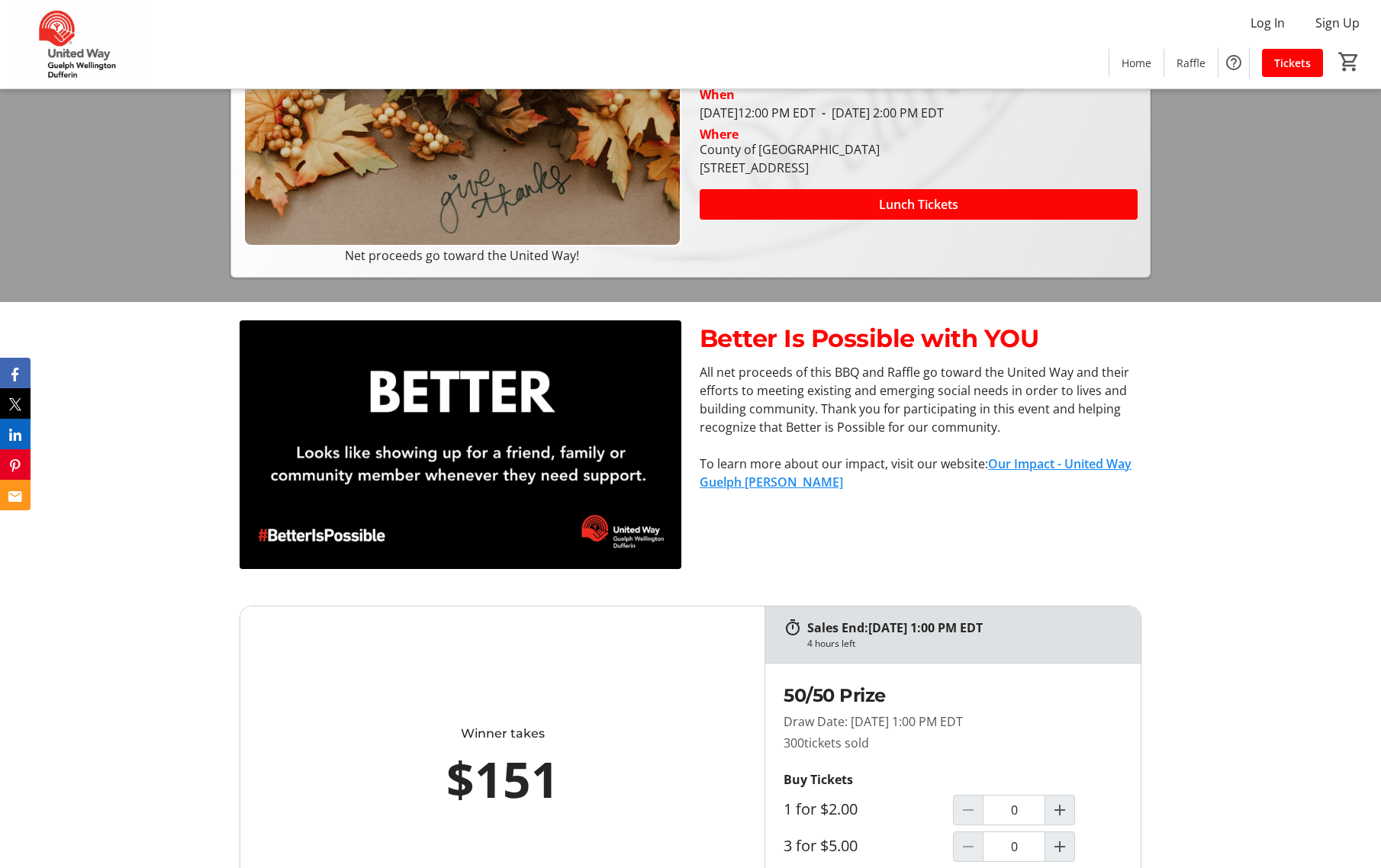
scroll to position [569, 0]
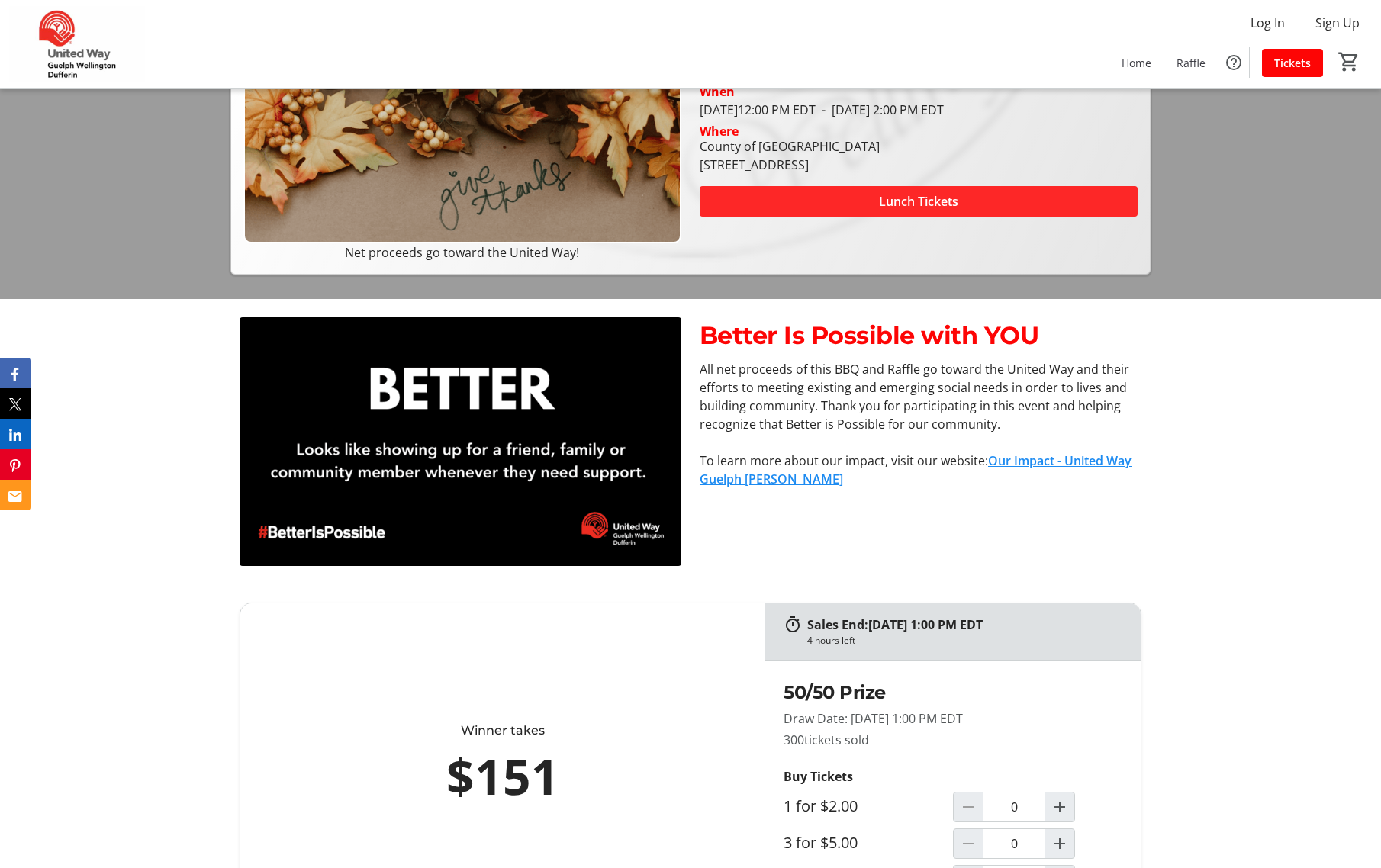
click at [877, 211] on span at bounding box center [918, 201] width 438 height 36
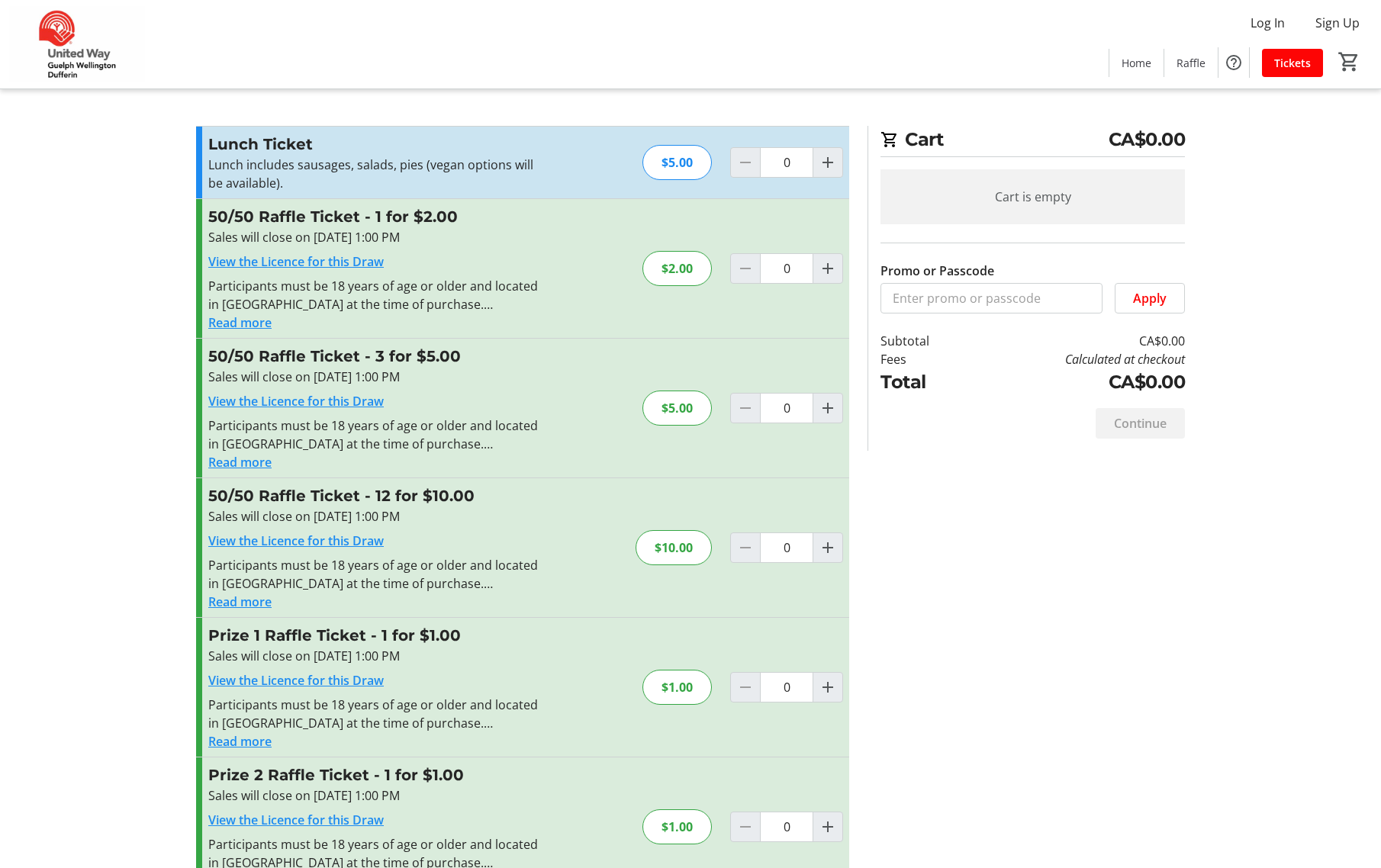
scroll to position [3, 0]
